Goal: Task Accomplishment & Management: Manage account settings

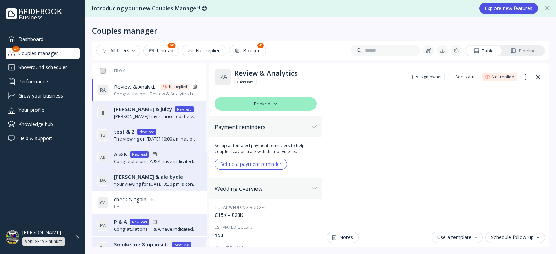
click at [147, 174] on span "[PERSON_NAME] & ale bydle" at bounding box center [148, 176] width 69 height 7
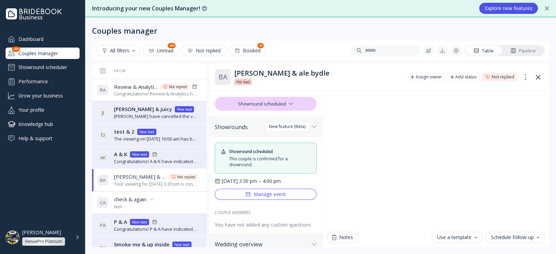
click at [257, 107] on div "Showround scheduled" at bounding box center [266, 104] width 102 height 14
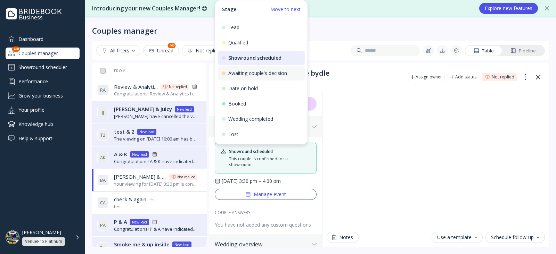
click at [260, 77] on div "Awaiting couple's decision" at bounding box center [261, 73] width 87 height 15
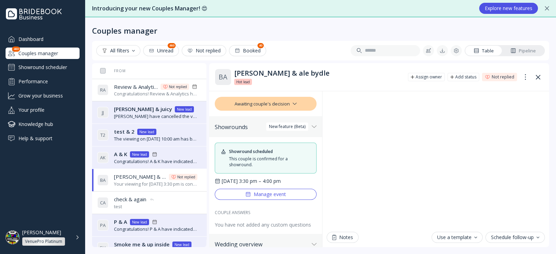
click at [273, 100] on div "Awaiting couple's decision" at bounding box center [266, 104] width 102 height 14
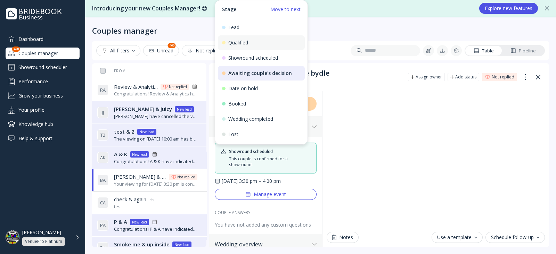
click at [263, 49] on div "Qualified" at bounding box center [261, 42] width 87 height 15
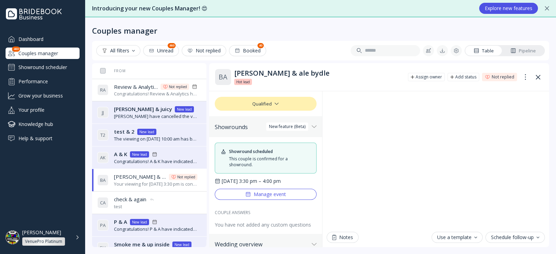
click at [280, 106] on div "Qualified" at bounding box center [266, 104] width 102 height 14
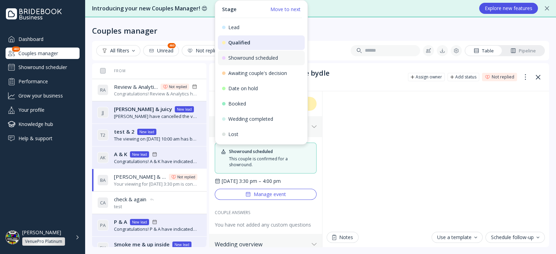
click at [268, 60] on div "Showround scheduled" at bounding box center [261, 58] width 79 height 6
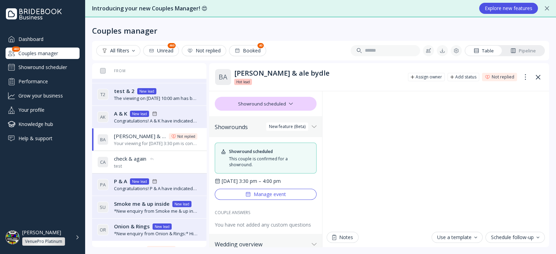
scroll to position [87, 0]
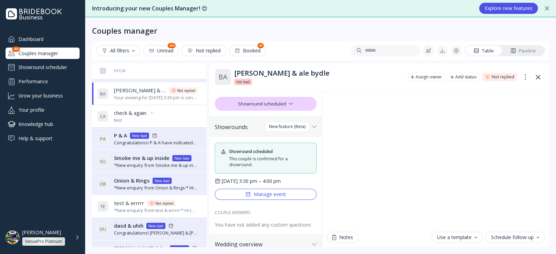
click at [146, 153] on div "S U Smoke me & up inside Smoke me & up inside New lead *New enquiry from Smoke …" at bounding box center [147, 161] width 100 height 19
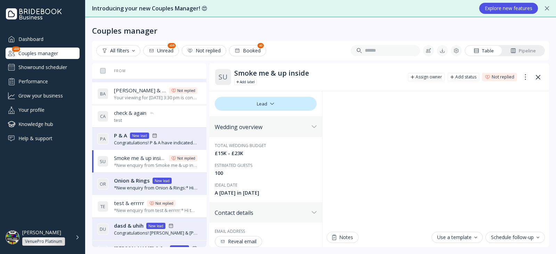
click at [127, 186] on div "*New enquiry from Onion & Rings:* Hi, We are considering you as a venue for our…" at bounding box center [156, 188] width 84 height 7
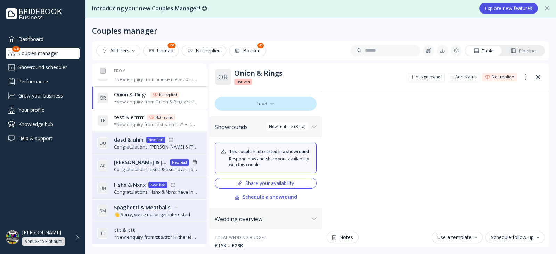
scroll to position [173, 0]
click at [144, 155] on div "A C Adriano & Celentano Adriano & Celentano New lead Congratulations! asda & as…" at bounding box center [147, 164] width 100 height 19
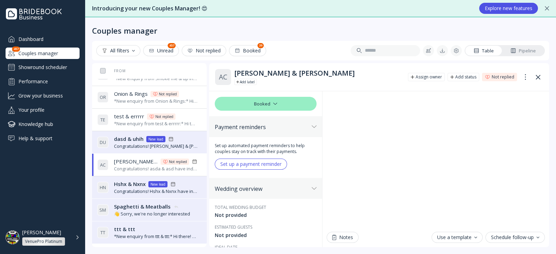
click at [140, 141] on span "dasd & uhih" at bounding box center [129, 139] width 30 height 7
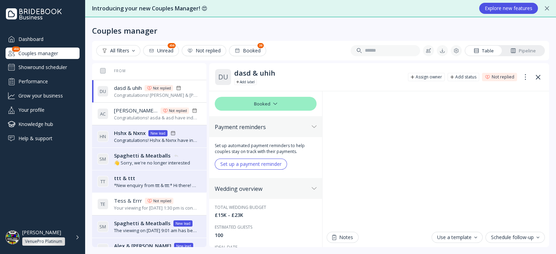
scroll to position [261, 0]
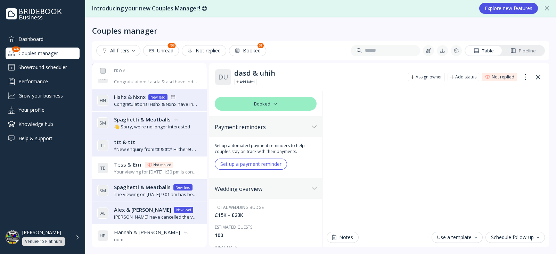
click at [141, 122] on span "Spaghetti & Meatballs" at bounding box center [142, 119] width 57 height 7
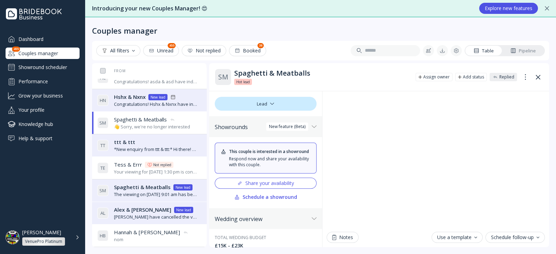
click at [140, 101] on div "Congratulations! Hshx & Nxnx have indicated that they have chosen you for their…" at bounding box center [156, 104] width 84 height 7
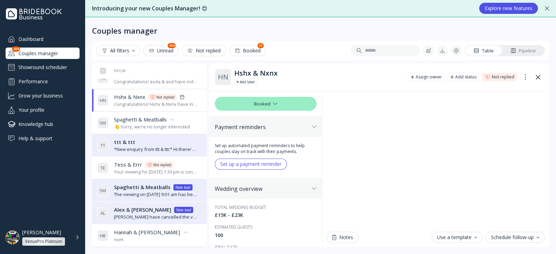
click at [133, 119] on span "Spaghetti & Meatballs" at bounding box center [140, 119] width 53 height 7
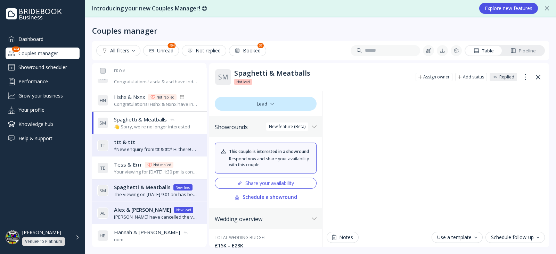
click at [128, 152] on div "T T ttt & ttt ttt & ttt *New enquiry from ttt & ttt:* Hi there! We were hoping …" at bounding box center [147, 145] width 100 height 19
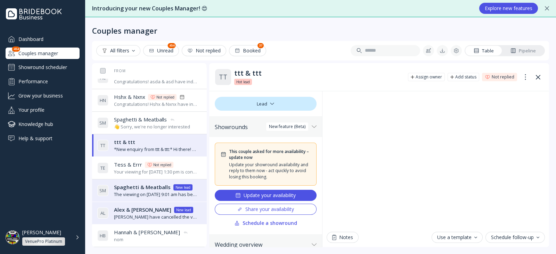
scroll to position [304, 0]
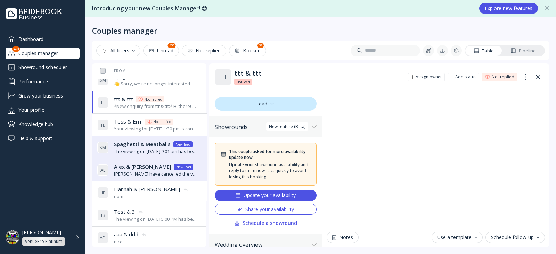
click at [257, 196] on div "Update your availability" at bounding box center [265, 196] width 60 height 6
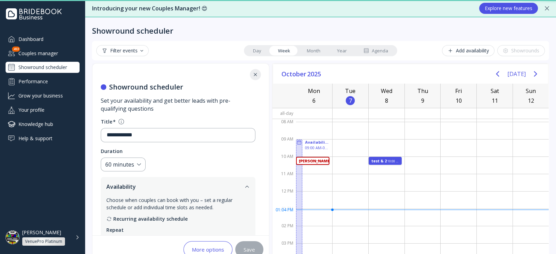
scroll to position [152, 0]
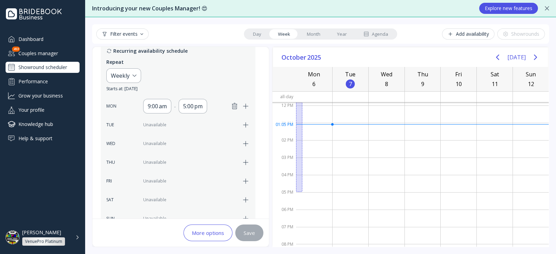
click at [49, 56] on div "Couples manager" at bounding box center [43, 53] width 74 height 11
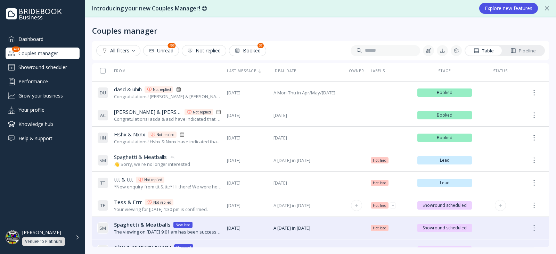
scroll to position [261, 0]
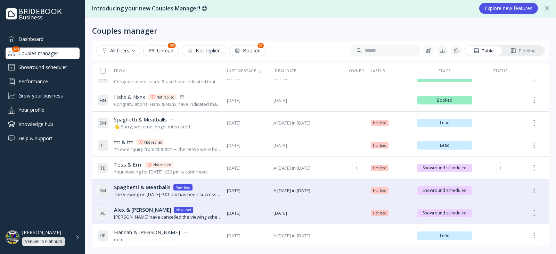
click at [192, 172] on div "Your viewing for [DATE] 1:30 pm is confirmed." at bounding box center [161, 172] width 94 height 7
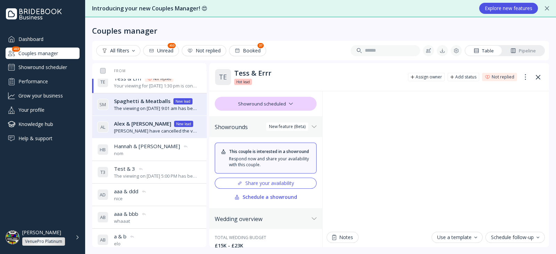
scroll to position [347, 0]
click at [162, 124] on div "Alex & Liv Alex & Liv New lead" at bounding box center [156, 123] width 84 height 7
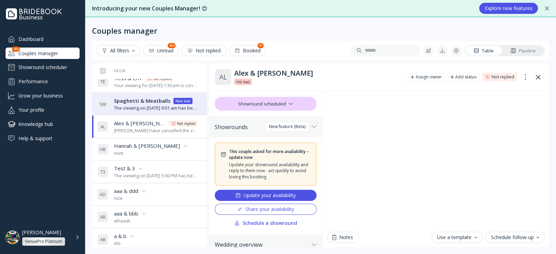
click at [183, 144] on icon at bounding box center [186, 147] width 6 height 6
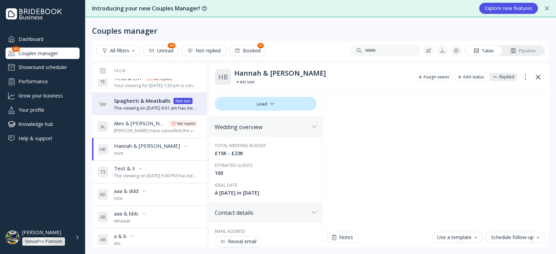
click at [158, 107] on div "The viewing on [DATE] 9:01 am has been successfully created by [PERSON_NAME]." at bounding box center [156, 108] width 84 height 7
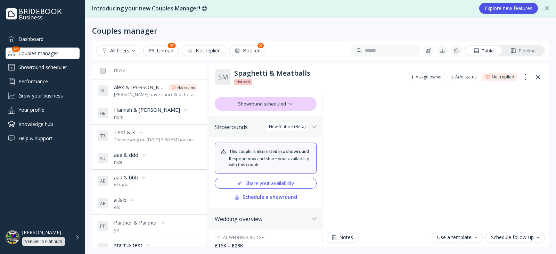
scroll to position [411, 0]
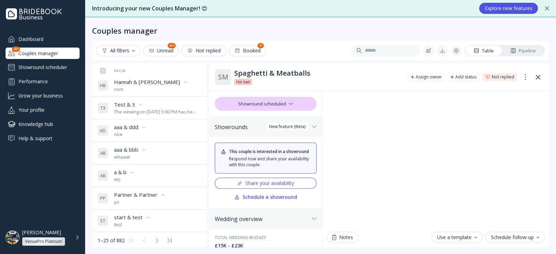
click at [144, 192] on span "Partner & Partner" at bounding box center [135, 195] width 43 height 7
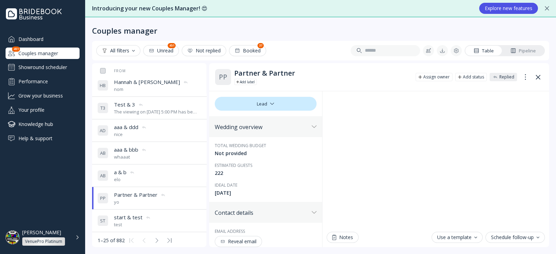
click at [149, 218] on icon at bounding box center [148, 218] width 6 height 6
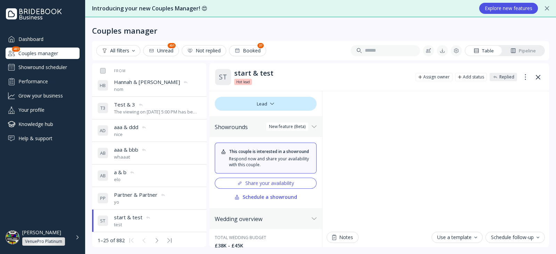
click at [155, 167] on div "A B a & b a & b elo" at bounding box center [147, 175] width 100 height 19
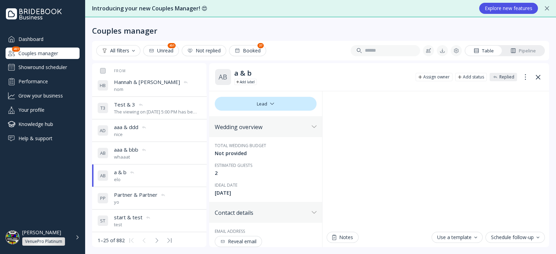
click at [156, 155] on div "A B aaa & bbb aaa & bbb whaaat" at bounding box center [147, 153] width 100 height 19
click at [160, 135] on div "A D aaa & ddd aaa & ddd nice" at bounding box center [147, 130] width 100 height 19
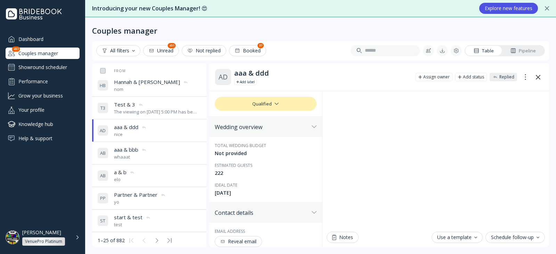
click at [165, 111] on div "The viewing on [DATE] 5:00 PM has been successfully created by [PERSON_NAME]!." at bounding box center [156, 112] width 84 height 7
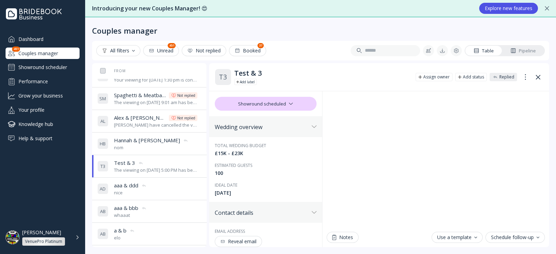
scroll to position [324, 0]
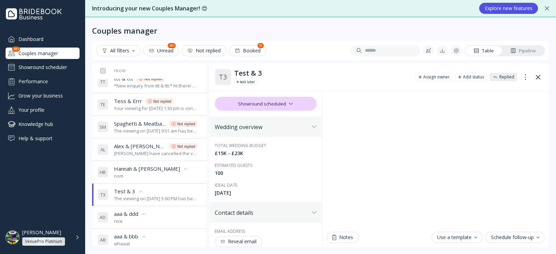
click at [164, 129] on div "The viewing on [DATE] 9:01 am has been successfully created by [PERSON_NAME]." at bounding box center [156, 131] width 84 height 7
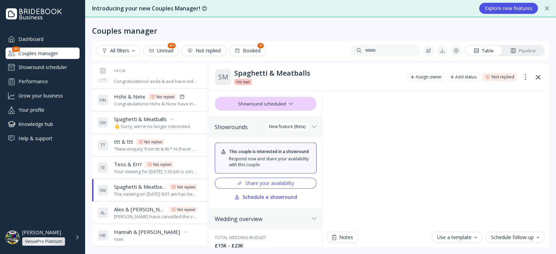
scroll to position [237, 0]
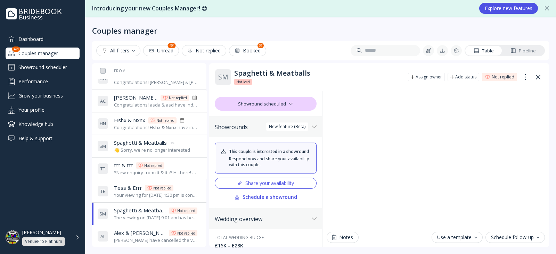
click at [158, 144] on span "Spaghetti & Meatballs" at bounding box center [140, 142] width 53 height 7
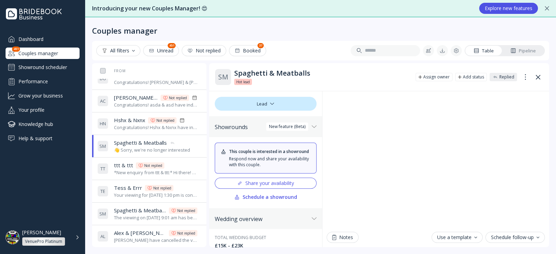
click at [156, 124] on div "Congratulations! Hshx & Nxnx have indicated that they have chosen you for their…" at bounding box center [156, 127] width 84 height 7
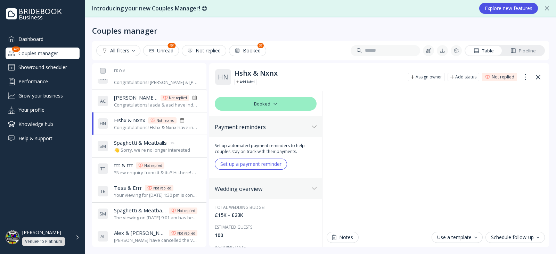
click at [156, 106] on div "Congratulations! asda & asd have indicated that they have chosen you for their …" at bounding box center [156, 105] width 84 height 7
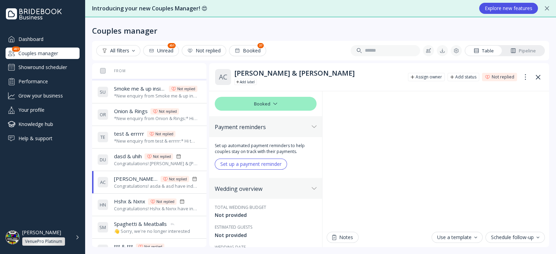
scroll to position [151, 0]
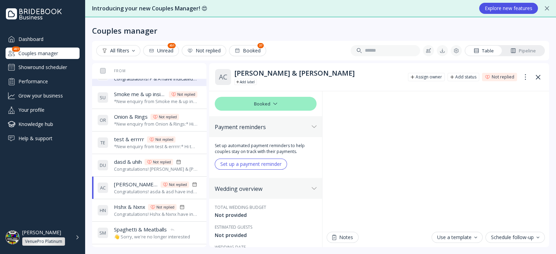
click at [518, 47] on link "Pipeline" at bounding box center [523, 51] width 42 height 10
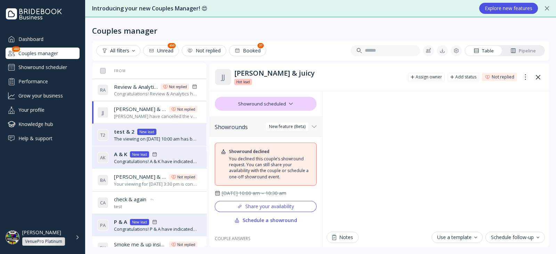
click at [518, 49] on div "Pipeline" at bounding box center [523, 51] width 25 height 7
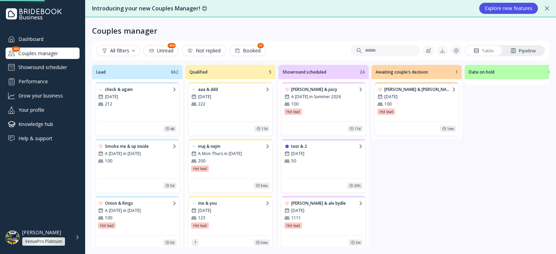
click at [322, 94] on div "A [DATE] in Summer 2026" at bounding box center [323, 97] width 79 height 6
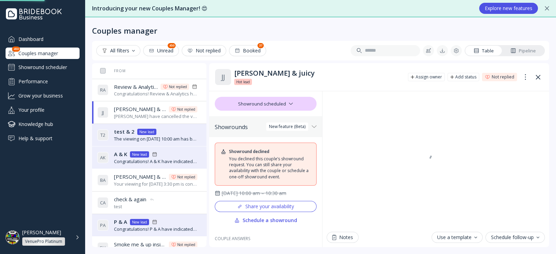
click at [524, 49] on div "Pipeline" at bounding box center [523, 51] width 25 height 7
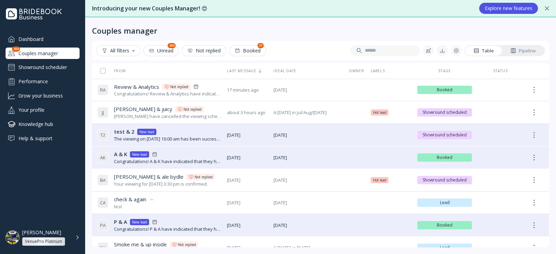
click at [527, 49] on div "Pipeline" at bounding box center [523, 51] width 25 height 7
click at [219, 148] on div "A K A & K A & K New lead Congratulations! A & K have indicated that they have c…" at bounding box center [159, 157] width 124 height 19
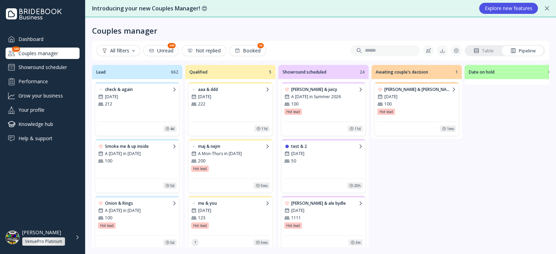
click at [414, 89] on div "[PERSON_NAME] & [PERSON_NAME]" at bounding box center [417, 90] width 66 height 6
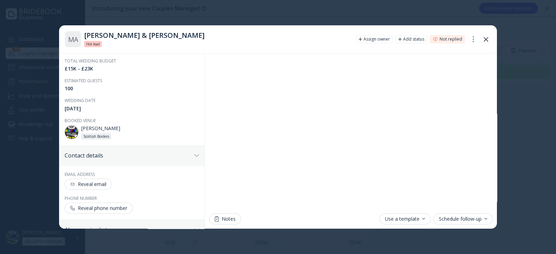
scroll to position [87, 0]
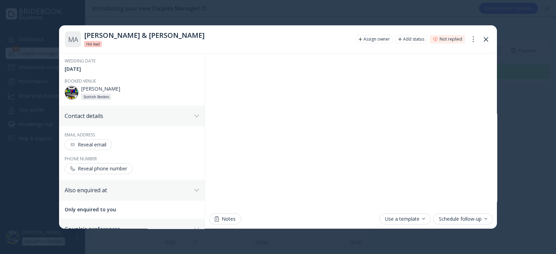
click at [484, 39] on icon at bounding box center [486, 39] width 5 height 5
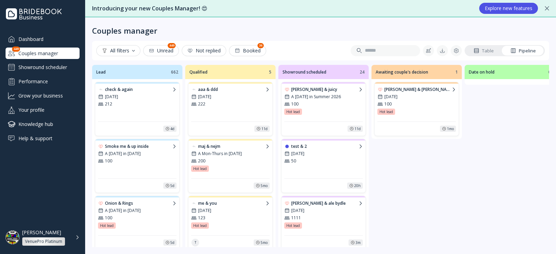
click at [319, 91] on div "[PERSON_NAME] & juicy" at bounding box center [324, 90] width 66 height 6
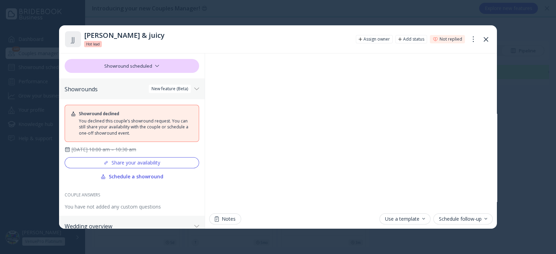
click at [146, 160] on div "Share your availability" at bounding box center [131, 163] width 57 height 6
click at [124, 174] on div "Schedule a showround" at bounding box center [131, 177] width 63 height 6
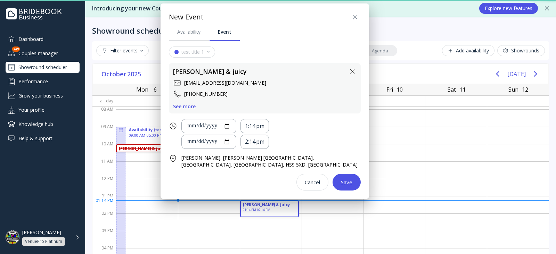
scroll to position [57, 0]
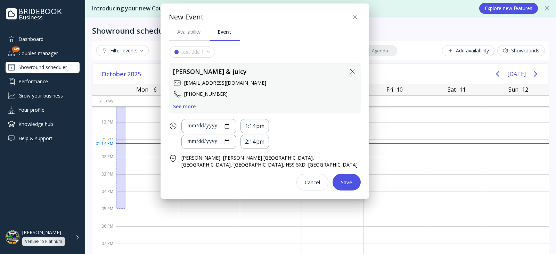
click at [352, 18] on icon at bounding box center [355, 17] width 8 height 8
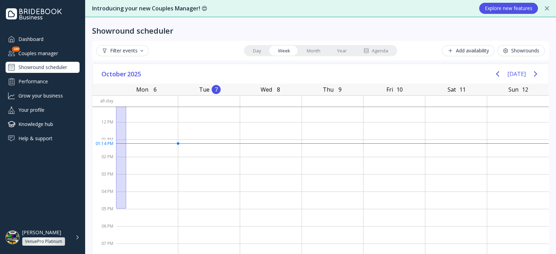
click at [506, 54] on button "Showrounds" at bounding box center [521, 50] width 48 height 11
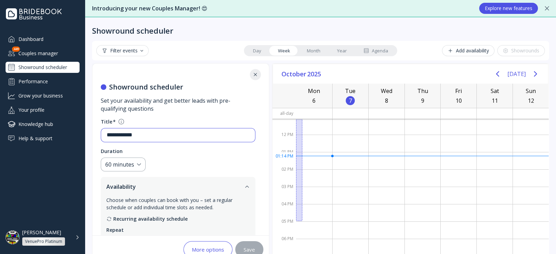
click at [178, 135] on input "**********" at bounding box center [178, 135] width 143 height 8
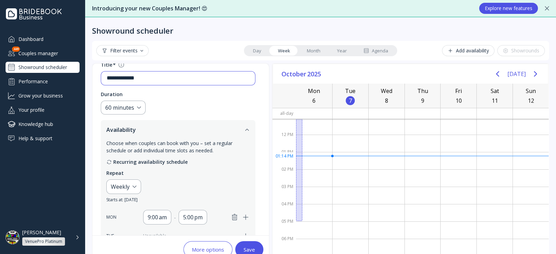
scroll to position [43, 0]
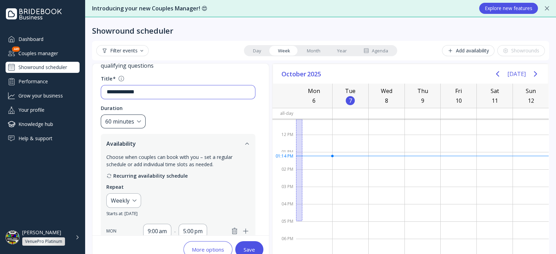
type input "**********"
click at [139, 120] on div "60 minutes" at bounding box center [123, 122] width 45 height 14
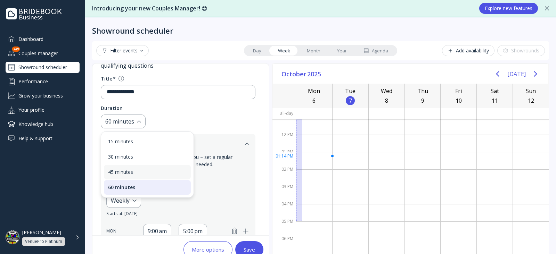
click at [133, 169] on div "45 minutes" at bounding box center [147, 172] width 87 height 15
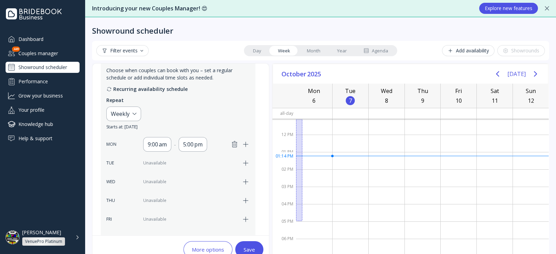
scroll to position [130, 0]
click at [137, 119] on div "Weekly" at bounding box center [123, 113] width 35 height 15
click at [137, 147] on div "Custom..." at bounding box center [153, 150] width 79 height 6
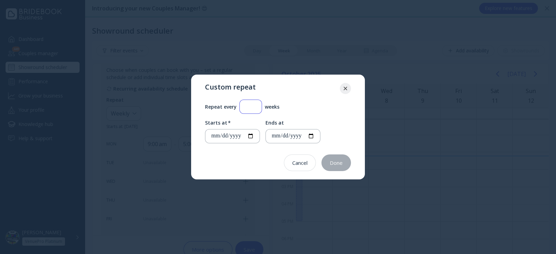
click at [256, 113] on div "**********" at bounding box center [278, 136] width 146 height 72
click at [256, 109] on input "*" at bounding box center [250, 107] width 11 height 8
type input "*"
click at [256, 105] on input "*" at bounding box center [250, 107] width 11 height 8
click at [340, 163] on div "Done" at bounding box center [336, 163] width 13 height 6
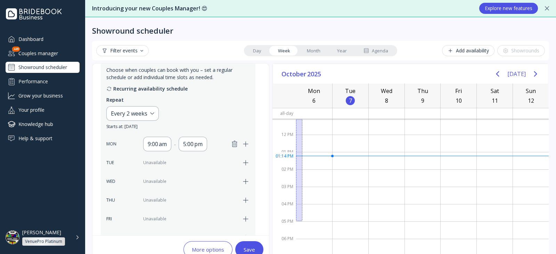
scroll to position [261, 0]
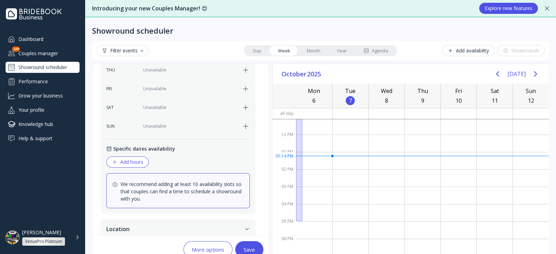
click at [138, 162] on div "Add hours" at bounding box center [127, 163] width 31 height 6
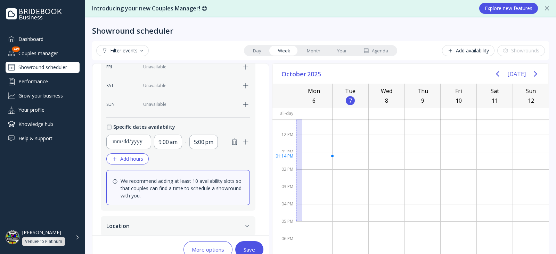
scroll to position [312, 0]
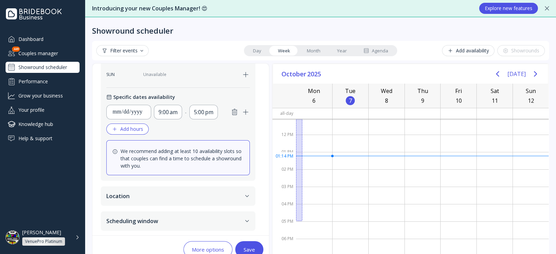
click at [137, 220] on button "Scheduling window" at bounding box center [178, 221] width 155 height 19
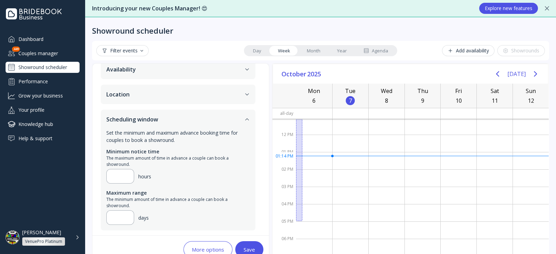
scroll to position [16, 0]
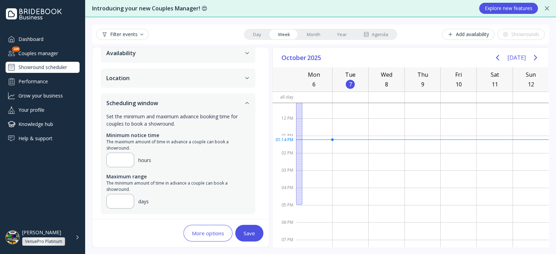
click at [194, 233] on div "More options" at bounding box center [208, 234] width 32 height 6
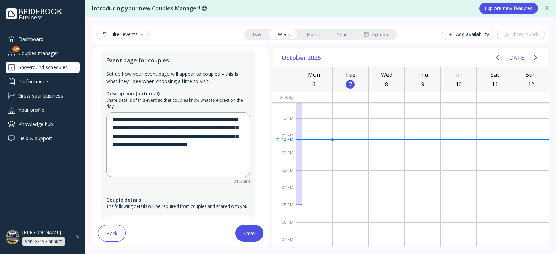
scroll to position [0, 0]
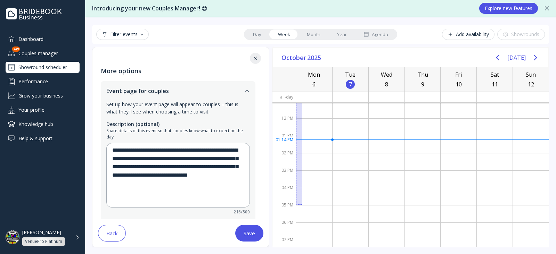
click at [250, 236] on div "Save" at bounding box center [249, 234] width 11 height 6
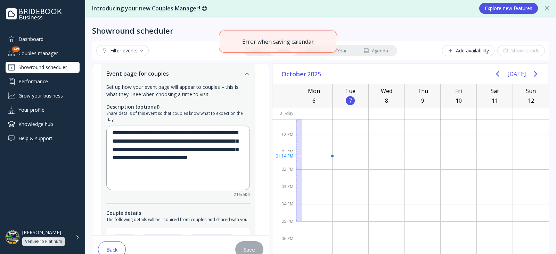
scroll to position [130, 0]
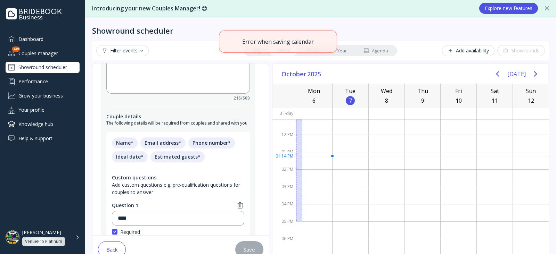
click at [120, 246] on button "Back" at bounding box center [112, 250] width 28 height 17
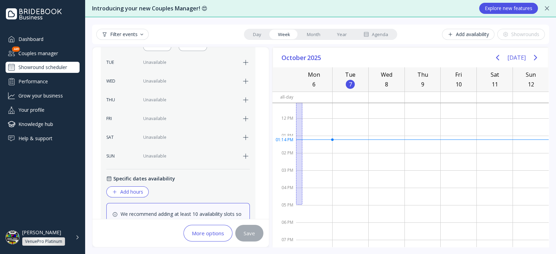
scroll to position [251, 0]
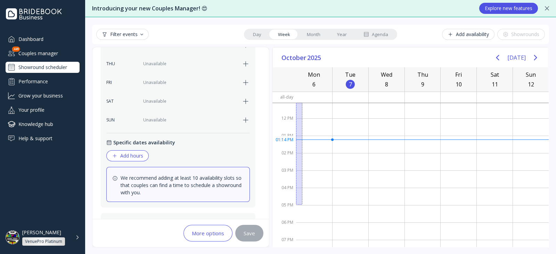
click at [140, 154] on div "Add hours" at bounding box center [127, 156] width 31 height 6
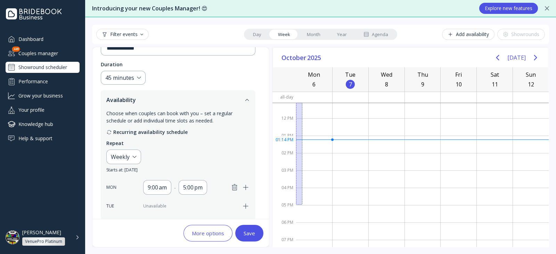
scroll to position [120, 0]
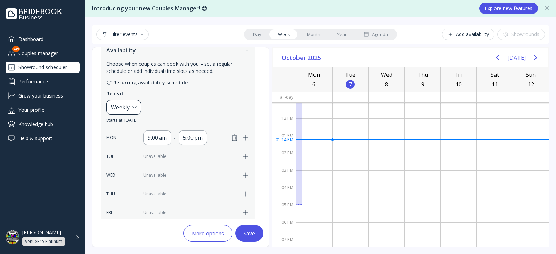
click at [141, 103] on div "Weekly" at bounding box center [123, 107] width 35 height 15
click at [135, 141] on div "Custom..." at bounding box center [153, 143] width 79 height 6
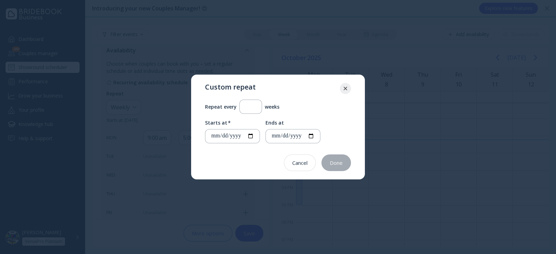
click at [352, 87] on div "**********" at bounding box center [278, 127] width 174 height 105
click at [347, 87] on icon at bounding box center [345, 88] width 3 height 3
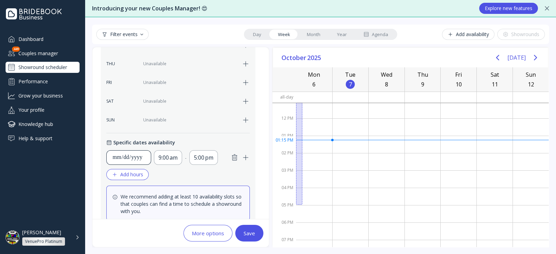
scroll to position [294, 0]
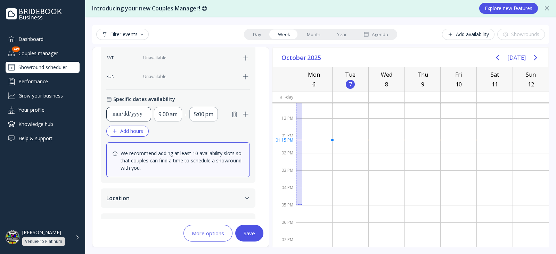
click at [133, 114] on div "**********" at bounding box center [128, 114] width 33 height 8
type input "**********"
click at [244, 234] on div "Save" at bounding box center [249, 234] width 11 height 6
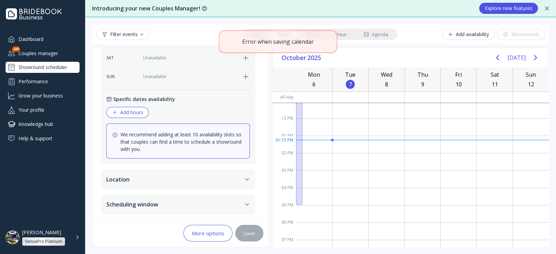
click at [193, 203] on button "Scheduling window" at bounding box center [178, 204] width 155 height 19
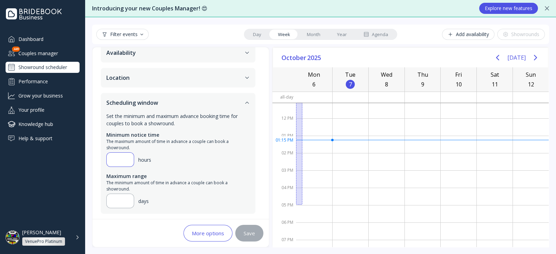
click at [125, 160] on input "**" at bounding box center [120, 160] width 16 height 8
drag, startPoint x: 119, startPoint y: 158, endPoint x: 104, endPoint y: 158, distance: 14.3
click at [104, 158] on div "Set the minimum and maximum advance booking time for couples to book a showroun…" at bounding box center [178, 163] width 155 height 101
type input "**"
click at [197, 170] on div "Minimum notice time The maximum amount of time in advance a couple can book a s…" at bounding box center [178, 169] width 144 height 77
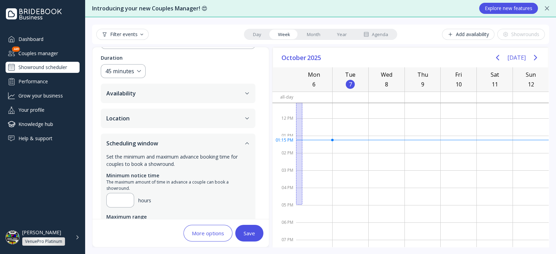
scroll to position [31, 0]
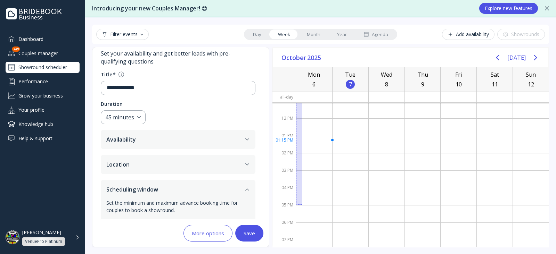
click at [152, 139] on button "Availability" at bounding box center [178, 139] width 155 height 19
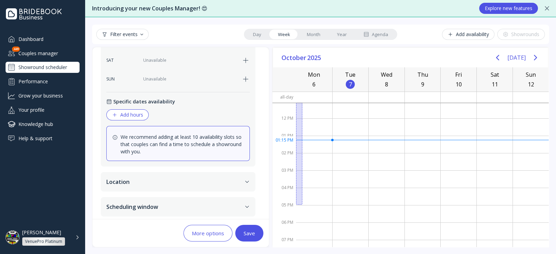
click at [124, 179] on button "Location" at bounding box center [178, 181] width 155 height 19
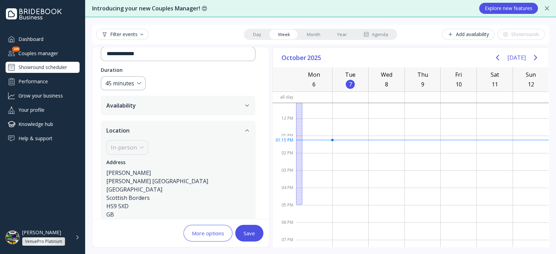
scroll to position [0, 0]
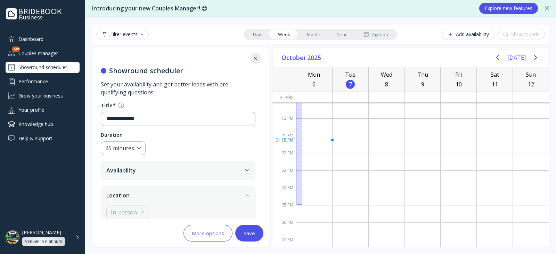
click at [133, 169] on button "Availability" at bounding box center [178, 170] width 155 height 19
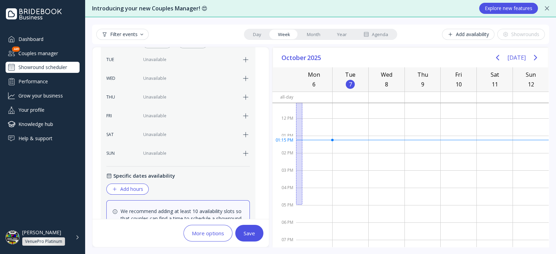
scroll to position [294, 0]
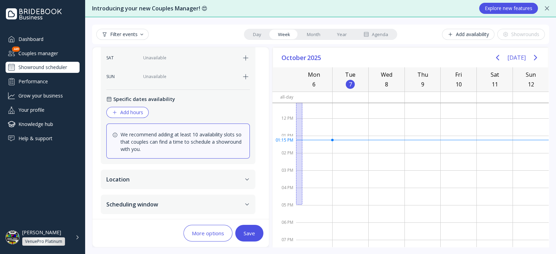
click at [130, 117] on div "Choose when couples can book with you – set a regular schedule or add individua…" at bounding box center [178, 25] width 144 height 278
click at [132, 114] on div "Add hours" at bounding box center [127, 113] width 31 height 6
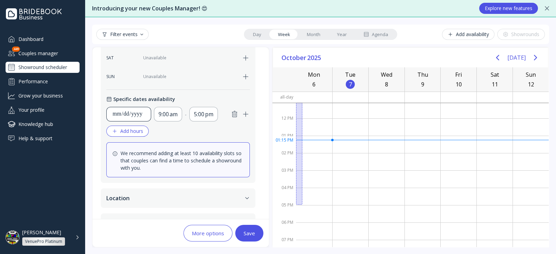
click at [136, 116] on div "**********" at bounding box center [128, 114] width 33 height 8
type input "**********"
click at [243, 237] on button "Save" at bounding box center [249, 233] width 28 height 17
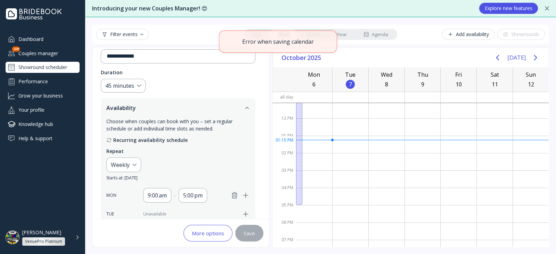
scroll to position [0, 0]
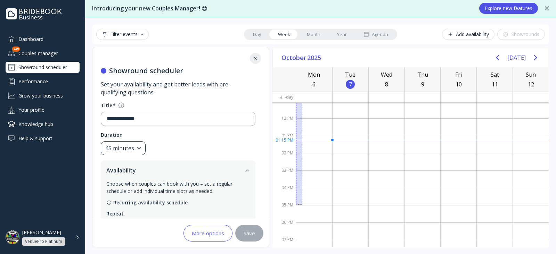
click at [145, 150] on div "45 minutes" at bounding box center [123, 148] width 45 height 14
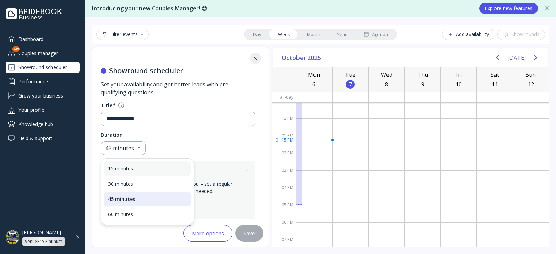
click at [136, 173] on div "15 minutes" at bounding box center [147, 169] width 87 height 15
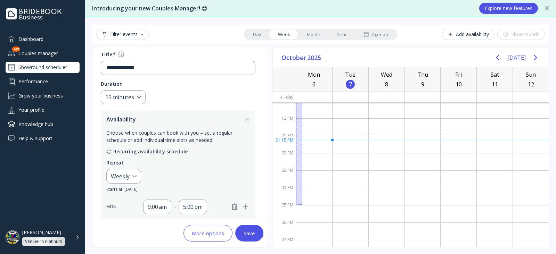
scroll to position [130, 0]
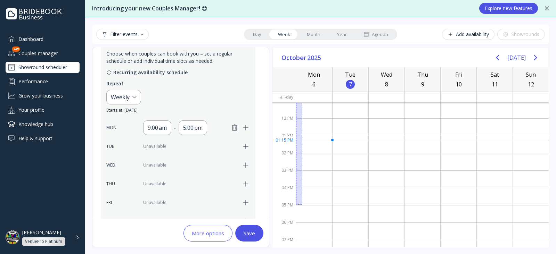
click at [251, 234] on div "Save" at bounding box center [249, 234] width 11 height 6
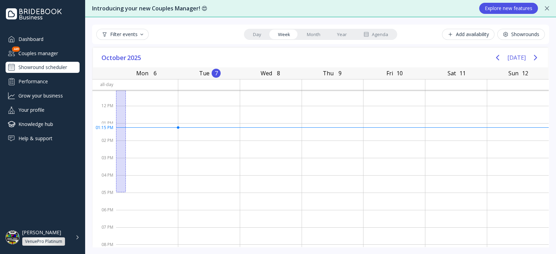
click at [518, 34] on div "Showrounds" at bounding box center [521, 35] width 36 height 6
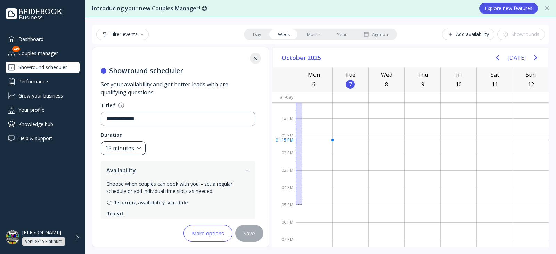
click at [123, 147] on div "15 minutes" at bounding box center [119, 149] width 29 height 8
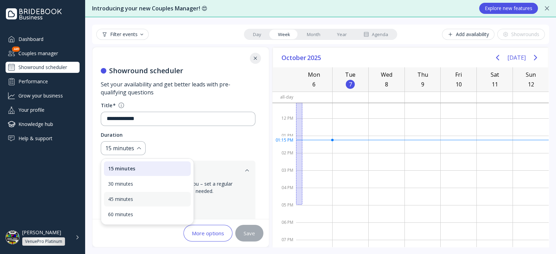
click at [132, 196] on div "45 minutes" at bounding box center [147, 199] width 79 height 6
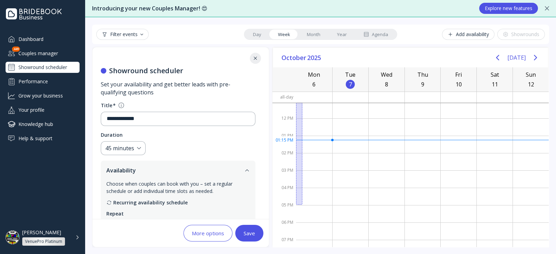
click at [251, 235] on div "Save" at bounding box center [249, 234] width 11 height 6
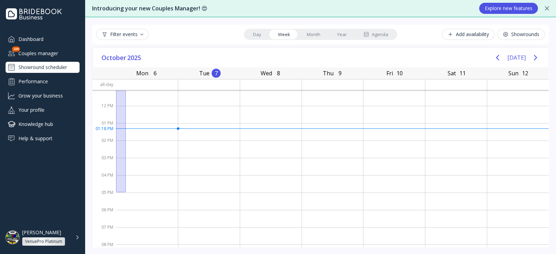
click at [68, 51] on div "Couples manager" at bounding box center [43, 53] width 74 height 11
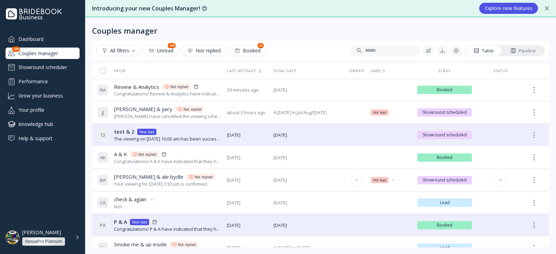
click at [171, 182] on div "Your viewing for [DATE] 3:30 pm is confirmed." at bounding box center [164, 184] width 101 height 7
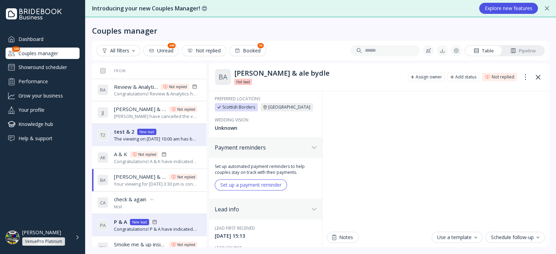
scroll to position [477, 0]
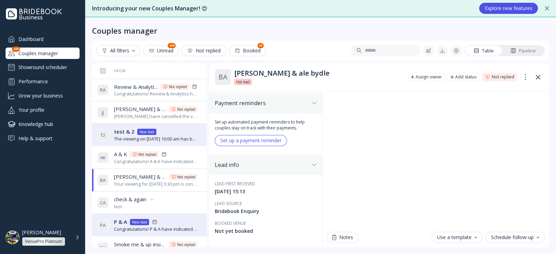
click at [140, 187] on div "Your viewing for [DATE] 3:30 pm is confirmed." at bounding box center [156, 184] width 84 height 7
click at [160, 195] on div "C A check & again check & again test" at bounding box center [147, 202] width 100 height 19
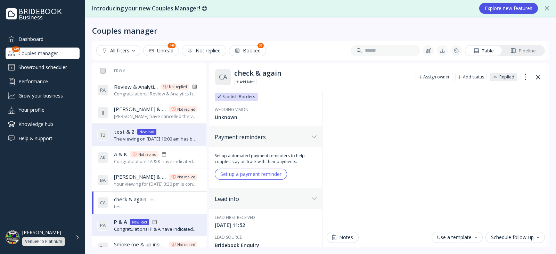
scroll to position [345, 0]
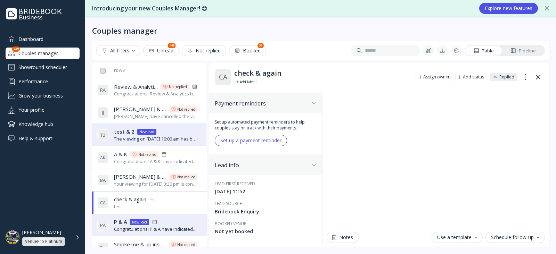
click at [63, 68] on div "Showround scheduler" at bounding box center [43, 67] width 74 height 11
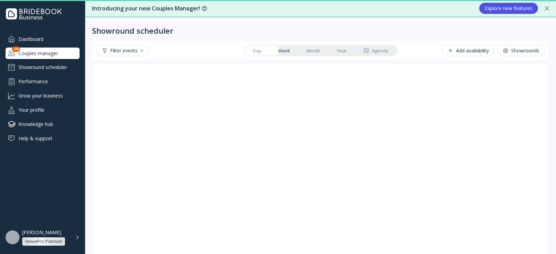
scroll to position [57, 0]
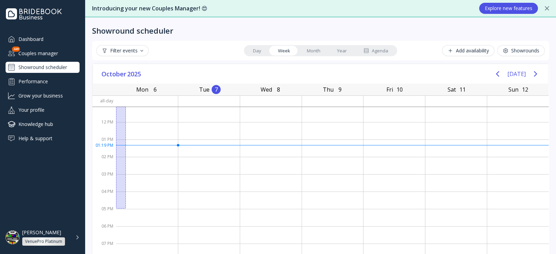
click at [64, 84] on div "Performance" at bounding box center [43, 81] width 74 height 11
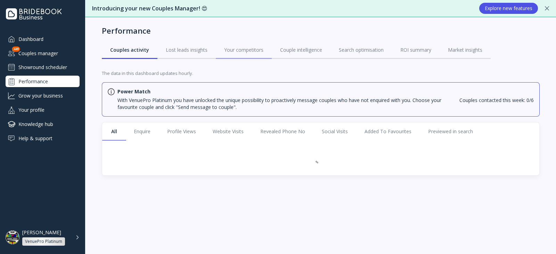
click at [235, 49] on div "Your competitors" at bounding box center [243, 50] width 39 height 7
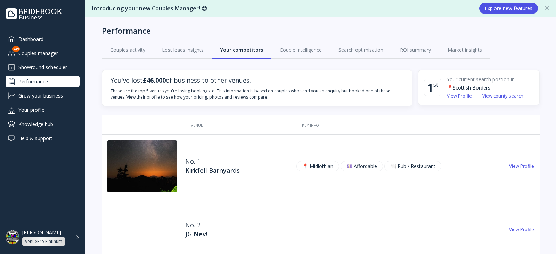
click at [516, 225] on div "View Profile" at bounding box center [509, 229] width 61 height 63
click at [518, 228] on div "View Profile" at bounding box center [521, 230] width 25 height 7
click at [516, 167] on div "View Profile" at bounding box center [521, 166] width 25 height 7
click at [48, 59] on div "Couples manager" at bounding box center [43, 53] width 74 height 11
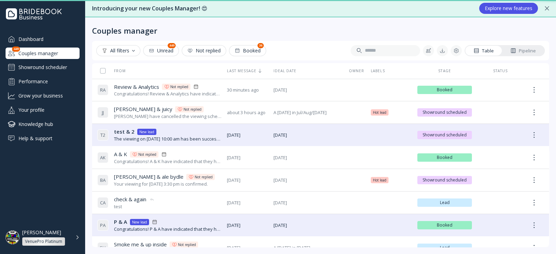
click at [53, 70] on div "Showround scheduler" at bounding box center [43, 67] width 74 height 11
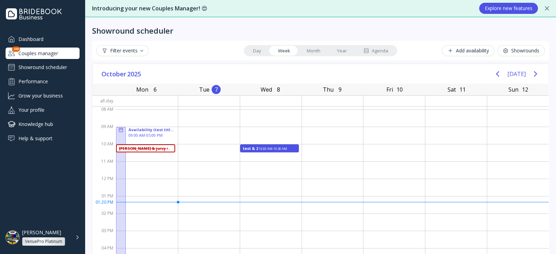
click at [517, 51] on div "Showrounds" at bounding box center [521, 51] width 36 height 6
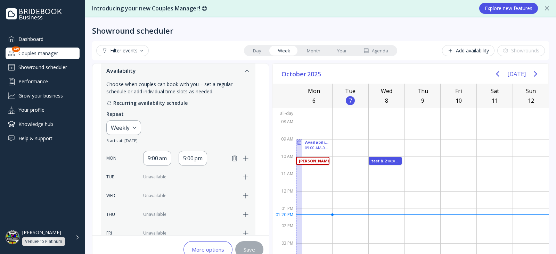
scroll to position [130, 0]
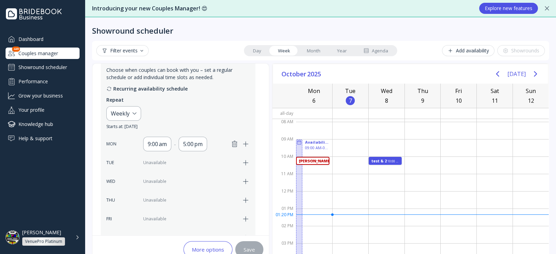
click at [244, 164] on icon "button" at bounding box center [246, 163] width 8 height 8
click at [239, 176] on div "WED Unavailable" at bounding box center [178, 181] width 144 height 15
click at [245, 186] on div "WED Unavailable" at bounding box center [178, 181] width 144 height 15
click at [242, 185] on icon "button" at bounding box center [246, 182] width 8 height 8
click at [245, 200] on icon "button" at bounding box center [246, 200] width 8 height 8
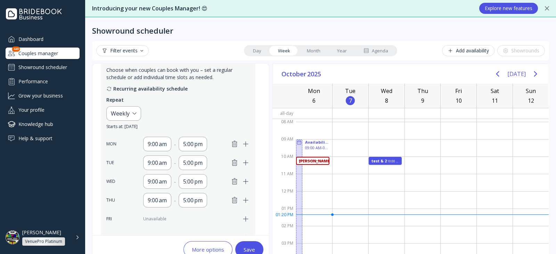
click at [242, 212] on div "FRI Unavailable" at bounding box center [178, 219] width 144 height 15
click at [242, 217] on icon "button" at bounding box center [246, 219] width 8 height 8
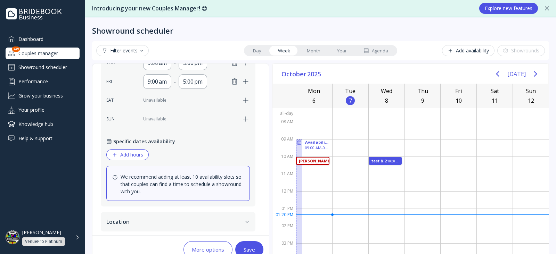
scroll to position [294, 0]
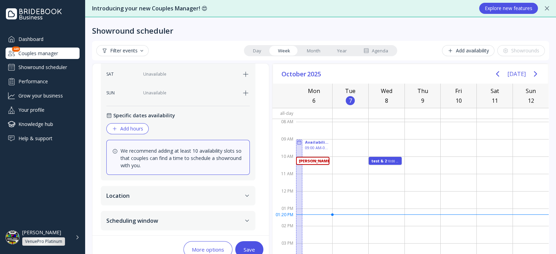
click at [247, 247] on div "Save" at bounding box center [249, 250] width 11 height 6
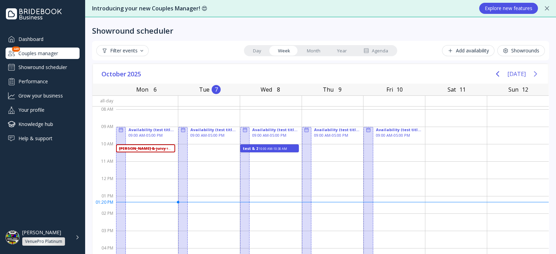
click at [531, 73] on icon "Next page" at bounding box center [535, 74] width 8 height 8
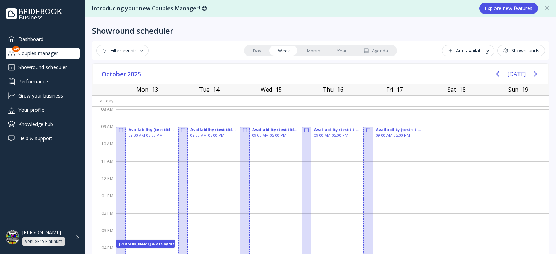
click at [534, 73] on icon "Next page" at bounding box center [535, 74] width 3 height 6
